Goal: Register for event/course

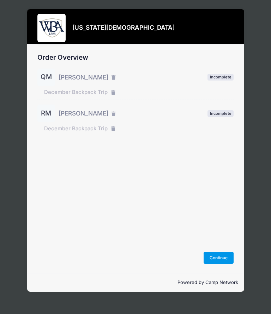
click at [219, 254] on button "Continue" at bounding box center [219, 258] width 30 height 12
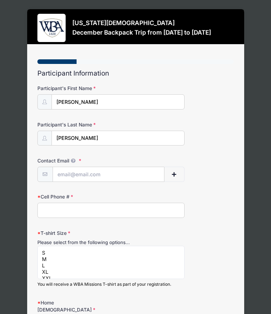
select select
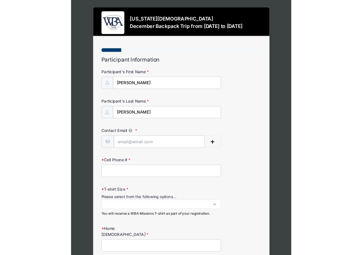
scroll to position [20, 0]
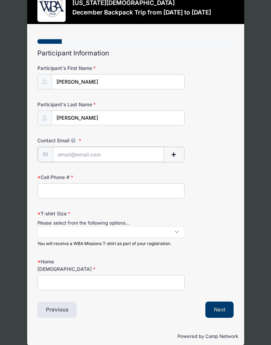
click at [104, 150] on input "Contact Email" at bounding box center [108, 154] width 111 height 15
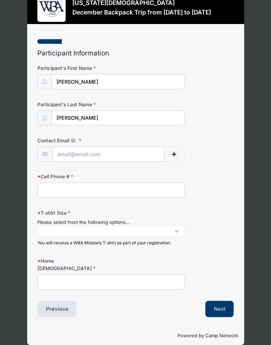
type input "[EMAIL_ADDRESS][DOMAIN_NAME]"
click at [116, 185] on input "Cell Phone #" at bounding box center [110, 190] width 147 height 15
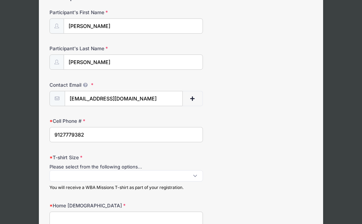
scroll to position [99, 0]
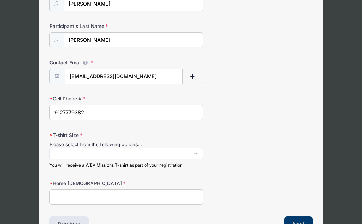
type input "9127779382"
click at [167, 151] on span at bounding box center [125, 153] width 153 height 11
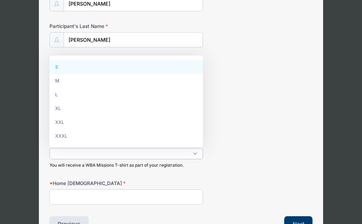
scroll to position [0, 0]
select select "XXXL"
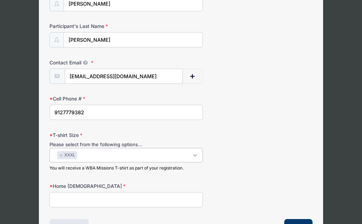
click at [142, 195] on input "Home Church" at bounding box center [125, 199] width 153 height 15
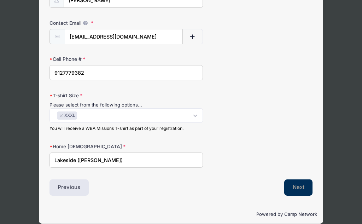
type input "Lakeside (Sinclair)"
click at [271, 184] on button "Next" at bounding box center [298, 187] width 29 height 16
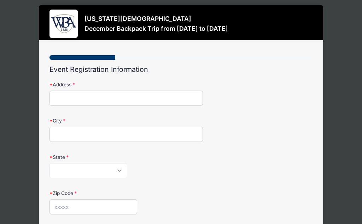
scroll to position [0, 0]
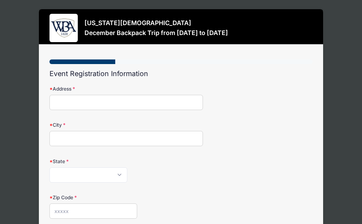
click at [154, 107] on input "Address" at bounding box center [125, 102] width 153 height 15
click at [182, 101] on input "Address" at bounding box center [125, 102] width 153 height 15
click at [187, 100] on input "Address" at bounding box center [125, 102] width 153 height 15
type input "[STREET_ADDRESS][PERSON_NAME]"
type input "Macon"
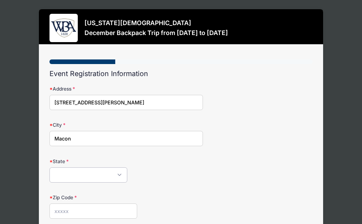
select select "GA"
click at [61, 207] on input "Zip Code" at bounding box center [93, 210] width 88 height 15
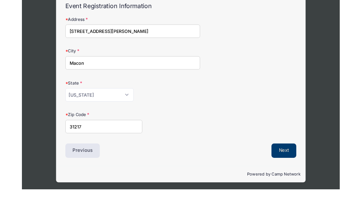
scroll to position [58, 0]
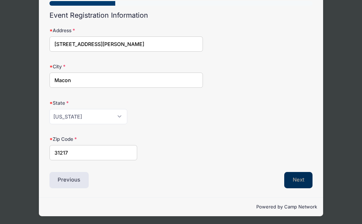
type input "31217"
click at [271, 176] on button "Next" at bounding box center [298, 180] width 29 height 16
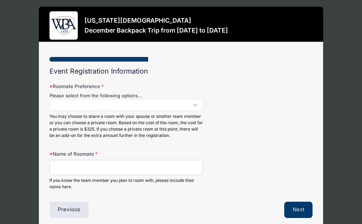
scroll to position [0, 0]
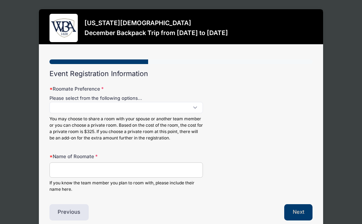
click at [193, 102] on span at bounding box center [125, 107] width 153 height 11
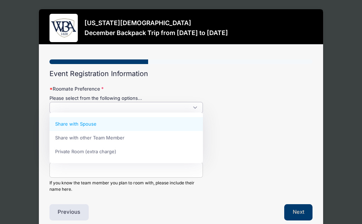
scroll to position [0, 0]
select select "Share with other Team Member"
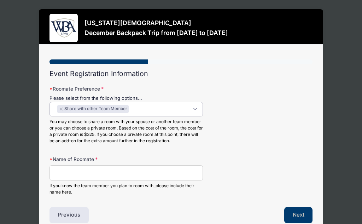
click at [142, 174] on input "Name of Roomate" at bounding box center [125, 172] width 153 height 15
type input "Rachael Mercer"
click at [271, 208] on button "Next" at bounding box center [298, 215] width 29 height 16
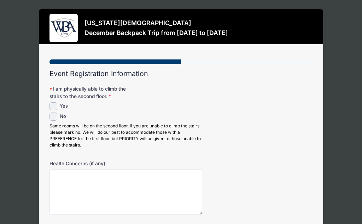
scroll to position [0, 0]
click at [55, 106] on input "Yes" at bounding box center [53, 106] width 8 height 8
checkbox input "true"
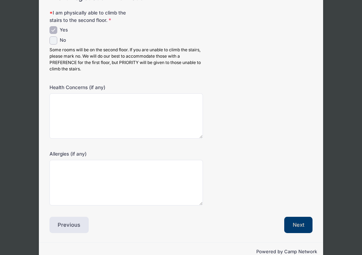
scroll to position [90, 0]
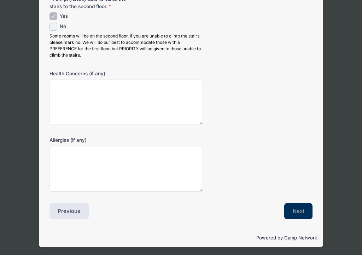
click at [271, 214] on button "Next" at bounding box center [298, 211] width 29 height 16
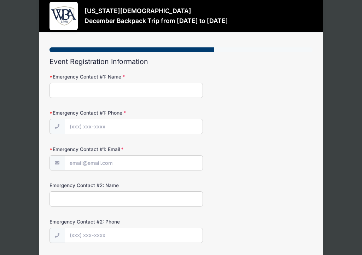
scroll to position [0, 0]
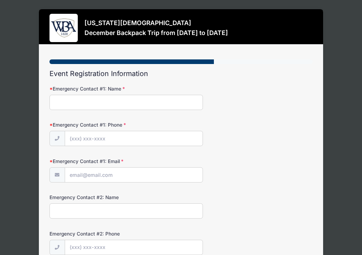
click at [184, 101] on input "Emergency Contact #1: Name" at bounding box center [125, 102] width 153 height 15
type input "Rachael Mercer"
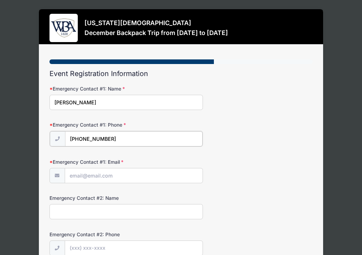
type input "(912) 777-9394"
click at [148, 168] on input "Emergency Contact #1: Email" at bounding box center [133, 174] width 137 height 15
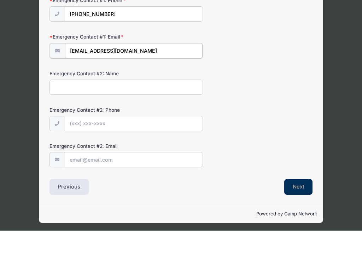
type input "[EMAIL_ADDRESS][DOMAIN_NAME]"
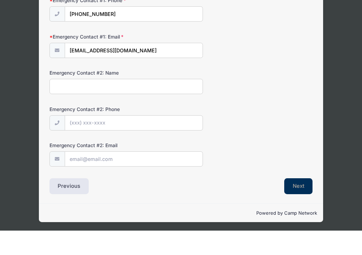
click at [271, 202] on button "Next" at bounding box center [298, 210] width 29 height 16
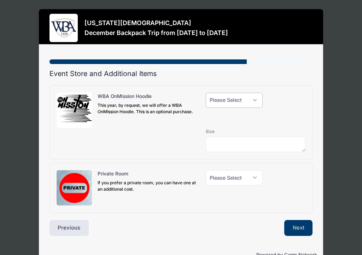
click at [253, 99] on select "Please Select Yes (+$40.00) No" at bounding box center [234, 100] width 57 height 15
select select "1"
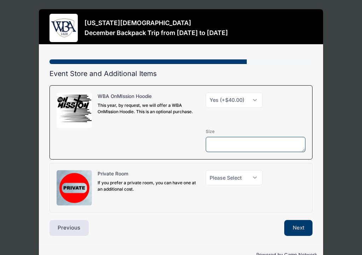
click at [271, 147] on textarea at bounding box center [256, 144] width 100 height 15
type textarea "XXXL"
click at [250, 178] on select "Please Select Yes (+$150.00) No" at bounding box center [234, 177] width 57 height 15
select select "0"
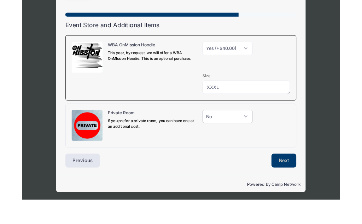
scroll to position [48, 0]
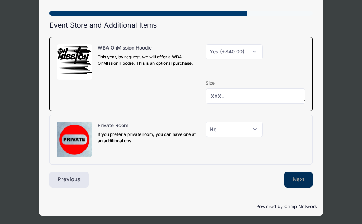
click at [271, 177] on button "Next" at bounding box center [298, 179] width 29 height 16
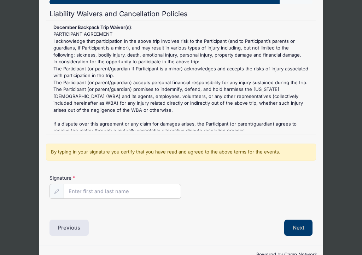
scroll to position [61, 0]
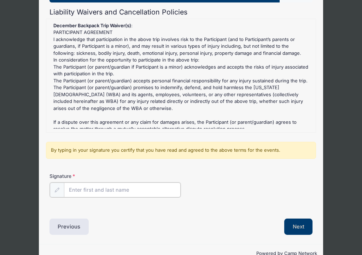
click at [146, 186] on input "Signature" at bounding box center [122, 190] width 117 height 15
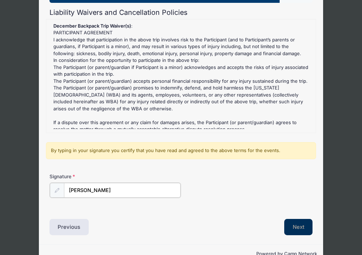
type input "Quillian S. Mercer"
click at [271, 220] on button "Next" at bounding box center [298, 226] width 29 height 16
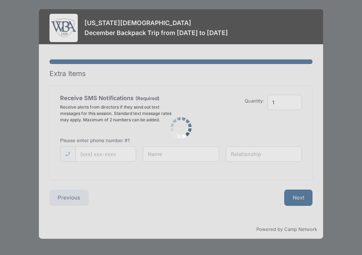
scroll to position [0, 0]
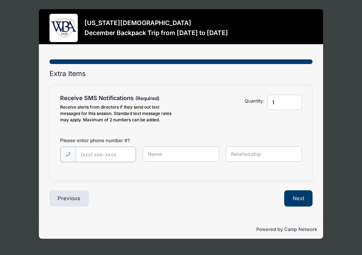
click at [0, 0] on input "text" at bounding box center [0, 0] width 0 height 0
type input "(912) 777-9382"
click at [0, 0] on input "text" at bounding box center [0, 0] width 0 height 0
type input "Q Mercer"
click at [0, 0] on input "text" at bounding box center [0, 0] width 0 height 0
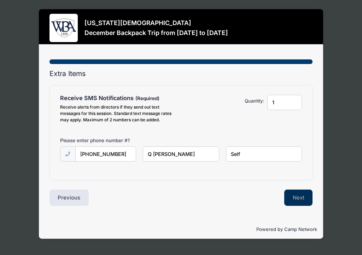
type input "Self"
click at [271, 195] on button "Next" at bounding box center [298, 197] width 29 height 16
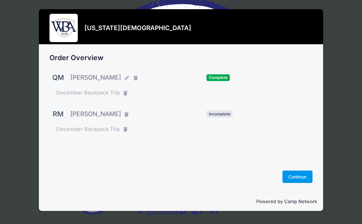
click at [301, 179] on button "Continue" at bounding box center [297, 176] width 30 height 12
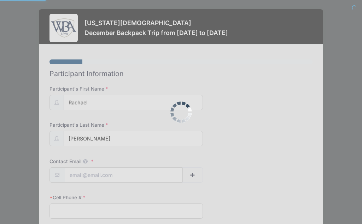
select select
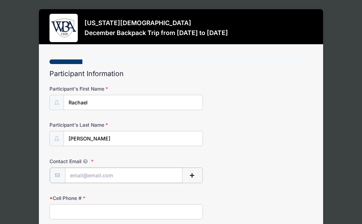
click at [145, 172] on input "Contact Email" at bounding box center [123, 174] width 117 height 15
click at [142, 169] on input "Contact Email" at bounding box center [123, 174] width 117 height 15
type input "Mnopqrmercer@gmail.com"
click at [185, 209] on input "Cell Phone #" at bounding box center [125, 210] width 153 height 15
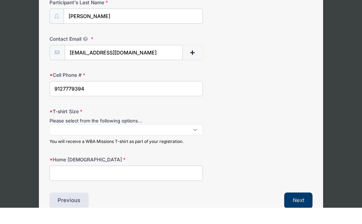
scroll to position [103, 0]
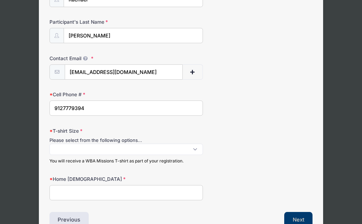
type input "9127779394"
click at [189, 151] on span at bounding box center [125, 148] width 153 height 11
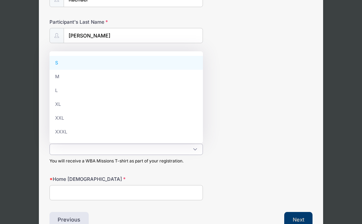
scroll to position [0, 0]
select select "L"
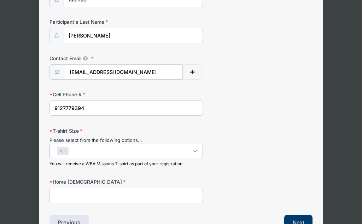
click at [159, 195] on input "Home Church" at bounding box center [125, 195] width 153 height 15
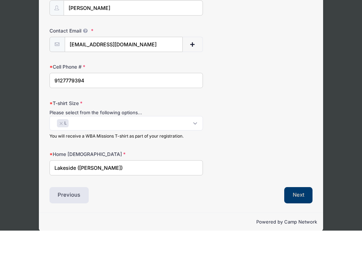
scroll to position [114, 0]
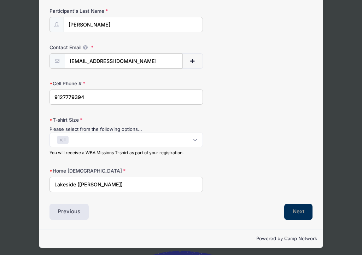
type input "Lakeside (Sinclair)"
click at [296, 208] on button "Next" at bounding box center [298, 211] width 29 height 16
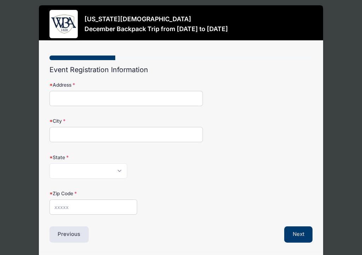
scroll to position [0, 0]
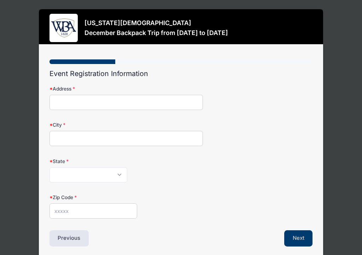
click at [156, 96] on input "Address" at bounding box center [125, 102] width 153 height 15
type input "325 Rawlins Rd"
type input "Macon"
select select "GA"
click at [119, 215] on input "Zip Code" at bounding box center [93, 210] width 88 height 15
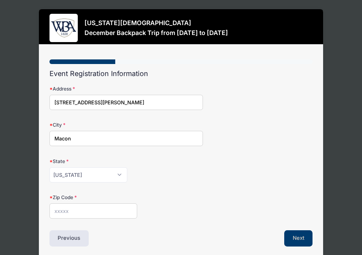
scroll to position [27, 0]
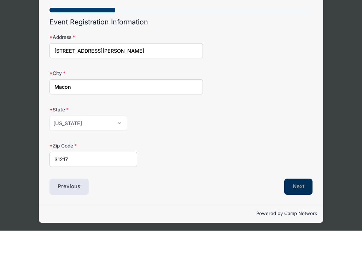
type input "31217"
click at [303, 203] on button "Next" at bounding box center [298, 211] width 29 height 16
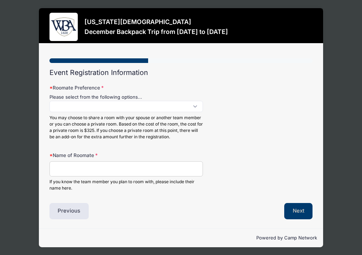
scroll to position [0, 0]
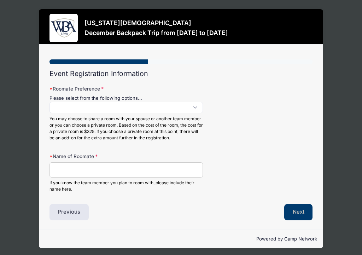
click at [184, 107] on span at bounding box center [125, 107] width 153 height 11
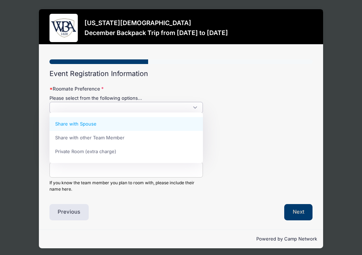
scroll to position [0, 0]
select select "Share with other Team Member"
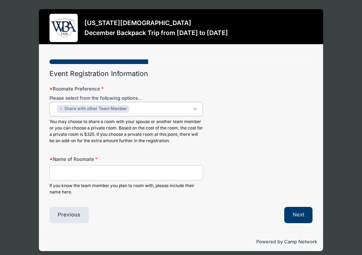
click at [132, 174] on input "Name of Roomate" at bounding box center [125, 172] width 153 height 15
type input "Q Mercer"
click at [297, 209] on button "Next" at bounding box center [298, 215] width 29 height 16
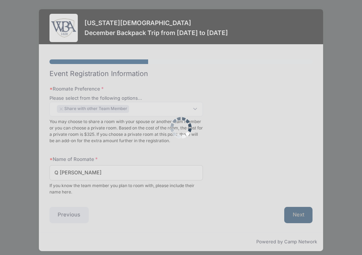
scroll to position [0, 0]
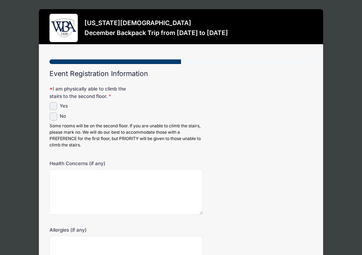
click at [57, 104] on input "Yes" at bounding box center [53, 106] width 8 height 8
checkbox input "true"
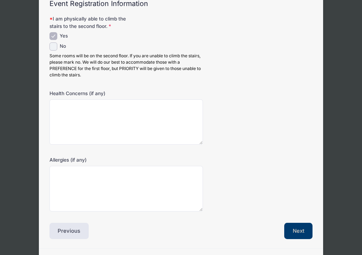
scroll to position [90, 0]
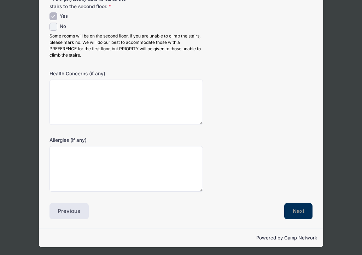
click at [303, 209] on button "Next" at bounding box center [298, 211] width 29 height 16
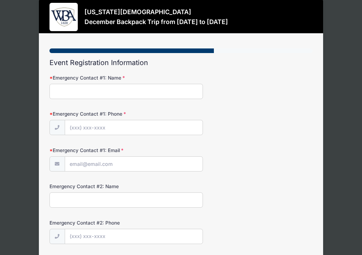
scroll to position [0, 0]
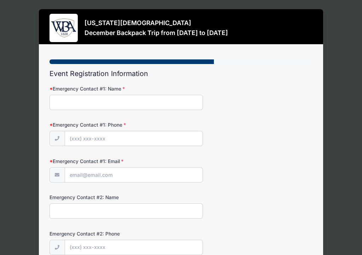
click at [174, 103] on input "Emergency Contact #1: Name" at bounding box center [125, 102] width 153 height 15
type input "Q Mercer"
click at [120, 137] on input "Emergency Contact #1: Phone" at bounding box center [133, 138] width 137 height 15
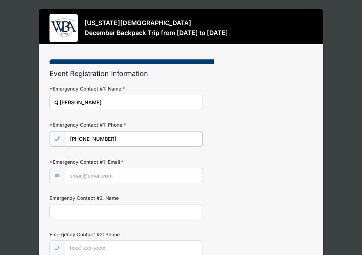
type input "(912) 777-9382"
click at [137, 173] on input "Emergency Contact #1: Email" at bounding box center [133, 174] width 137 height 15
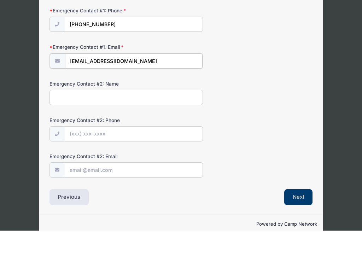
scroll to position [100, 0]
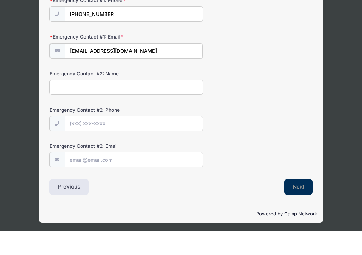
type input "[EMAIL_ADDRESS][DOMAIN_NAME]"
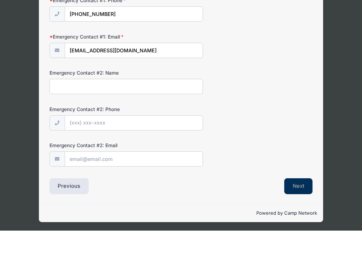
click at [306, 202] on button "Next" at bounding box center [298, 210] width 29 height 16
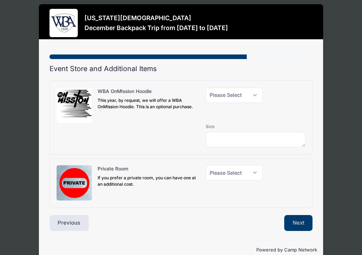
scroll to position [0, 0]
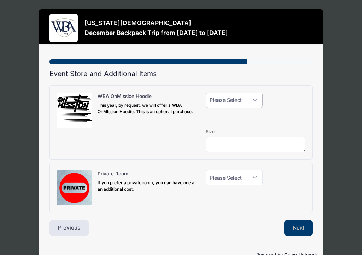
click at [243, 105] on select "Please Select Yes (+$40.00) No" at bounding box center [234, 100] width 57 height 15
select select "1"
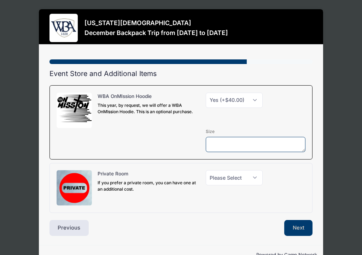
click at [266, 146] on textarea at bounding box center [256, 144] width 100 height 15
type textarea "L"
click at [255, 177] on select "Please Select Yes (+$150.00) No" at bounding box center [234, 177] width 57 height 15
select select "0"
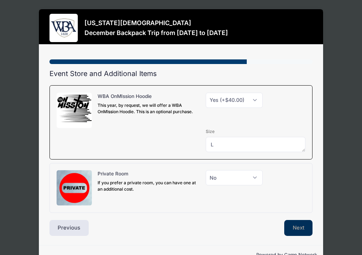
click at [298, 223] on button "Next" at bounding box center [298, 228] width 29 height 16
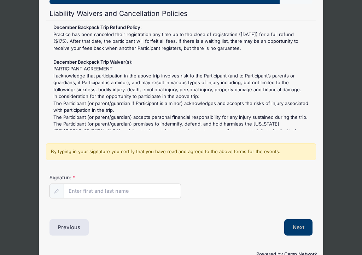
scroll to position [77, 0]
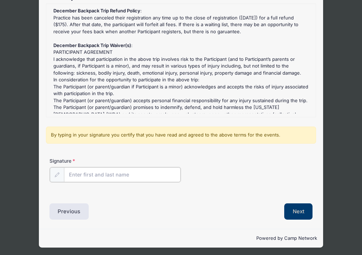
click at [136, 178] on input "Signature" at bounding box center [122, 174] width 117 height 15
click at [132, 167] on input "Signature" at bounding box center [122, 174] width 117 height 15
type input "Rachael J Mercer"
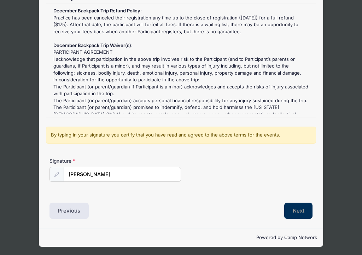
click at [299, 210] on button "Next" at bounding box center [298, 210] width 29 height 16
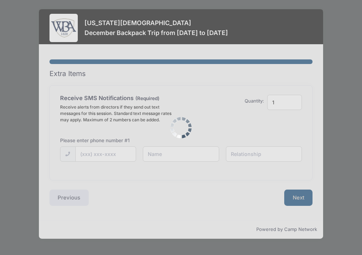
scroll to position [0, 0]
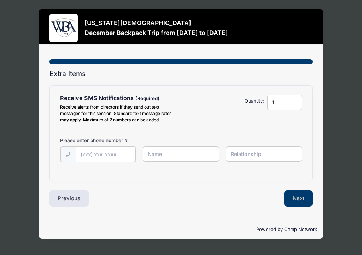
click at [0, 0] on input "text" at bounding box center [0, 0] width 0 height 0
type input "(912) 777-9394"
type input "Rachael Mercer"
click at [0, 0] on input "text" at bounding box center [0, 0] width 0 height 0
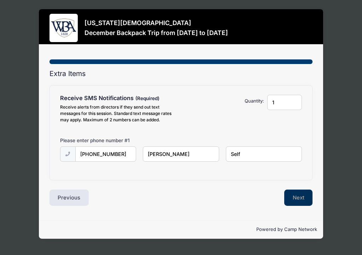
type input "Self"
click at [299, 195] on button "Next" at bounding box center [298, 197] width 29 height 16
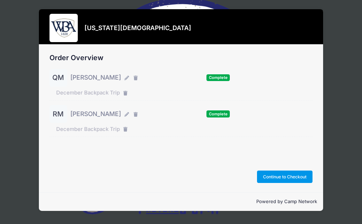
click at [292, 176] on button "Continue to Checkout" at bounding box center [285, 176] width 56 height 12
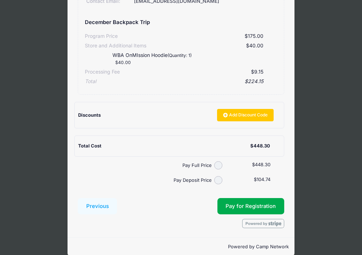
scroll to position [281, 0]
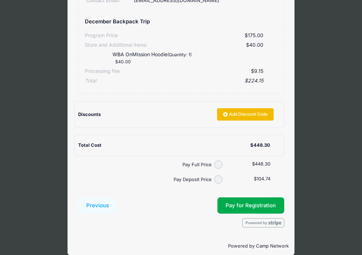
click at [252, 108] on link "Add Discount Code" at bounding box center [245, 114] width 57 height 12
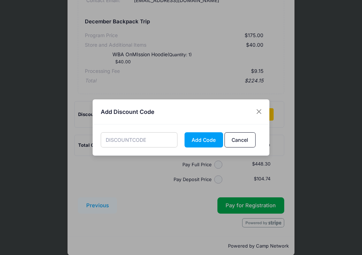
click at [157, 140] on input "text" at bounding box center [139, 139] width 77 height 15
click at [134, 139] on input "text" at bounding box center [139, 139] width 77 height 15
click at [132, 141] on input "text" at bounding box center [139, 139] width 77 height 15
click at [128, 142] on input "EV15ZV" at bounding box center [139, 139] width 77 height 15
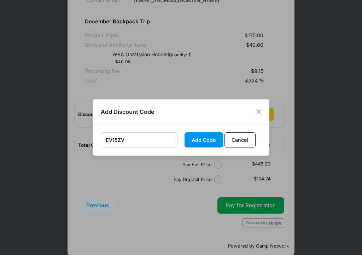
type input "EV15ZV"
click at [200, 136] on button "Add Code" at bounding box center [203, 139] width 38 height 15
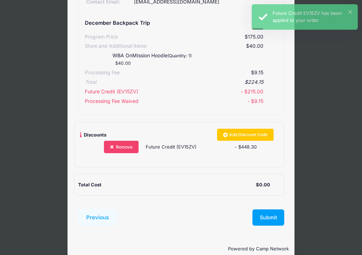
scroll to position [301, 0]
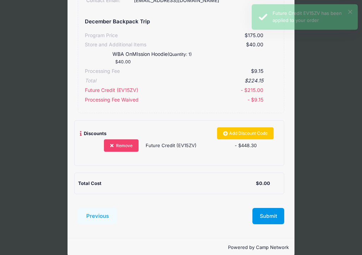
click at [270, 209] on button "Submit" at bounding box center [268, 216] width 32 height 16
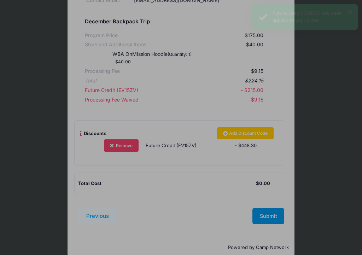
click at [270, 208] on div at bounding box center [181, 127] width 362 height 255
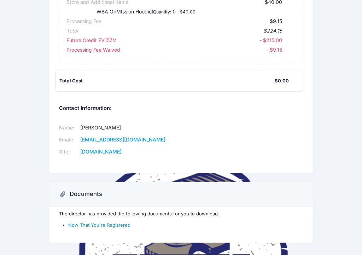
scroll to position [320, 0]
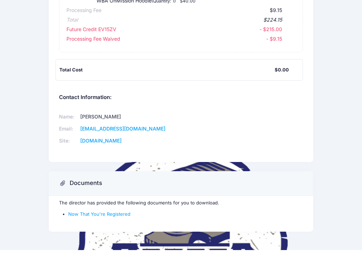
click at [132, 199] on div "The director has provided the following documents for you to download. Now That…" at bounding box center [181, 214] width 265 height 36
click at [124, 211] on link "Now That You're Registered" at bounding box center [99, 214] width 62 height 6
